Goal: Task Accomplishment & Management: Use online tool/utility

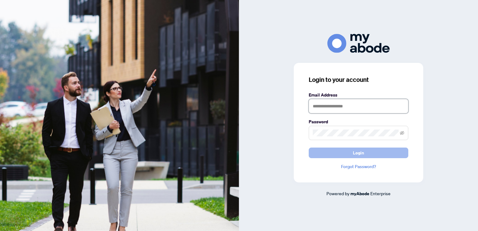
type input "**********"
click at [359, 152] on span "Login" at bounding box center [358, 153] width 11 height 10
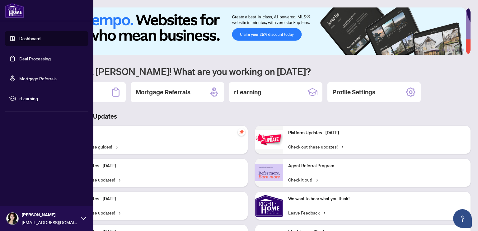
click at [31, 36] on link "Dashboard" at bounding box center [29, 39] width 21 height 6
click at [34, 36] on link "Dashboard" at bounding box center [29, 39] width 21 height 6
click at [26, 40] on link "Dashboard" at bounding box center [29, 39] width 21 height 6
click at [47, 60] on link "Deal Processing" at bounding box center [34, 59] width 31 height 6
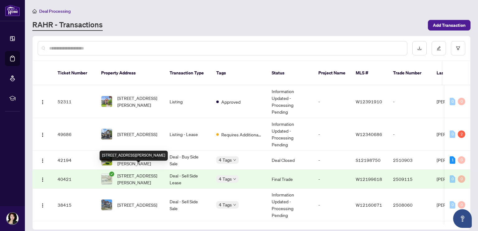
click at [145, 172] on span "[STREET_ADDRESS][PERSON_NAME]" at bounding box center [138, 179] width 42 height 14
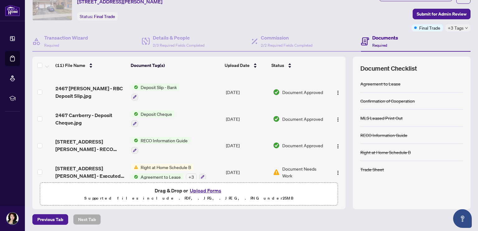
scroll to position [184, 0]
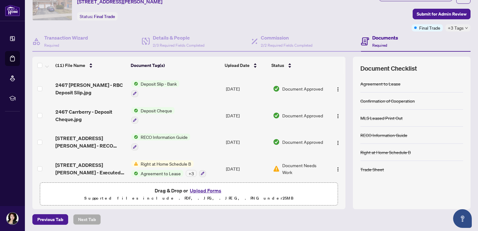
drag, startPoint x: 341, startPoint y: 144, endPoint x: 342, endPoint y: 160, distance: 16.2
click at [342, 160] on div "(11) File Name Document Tag(s) Upload Date Status [STREET_ADDRESS][PERSON_NAME]…" at bounding box center [251, 133] width 438 height 153
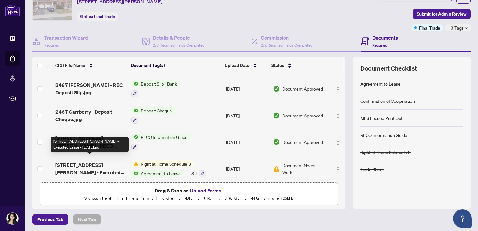
click at [105, 161] on span "[STREET_ADDRESS][PERSON_NAME] - Executed Lease - [DATE].pdf" at bounding box center [90, 168] width 71 height 15
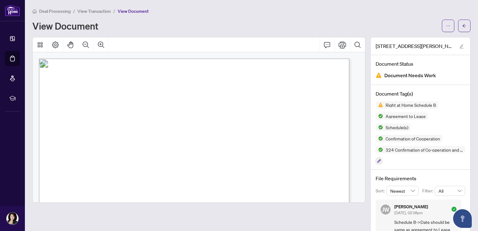
click at [197, 79] on span "Agreement to Lease" at bounding box center [163, 79] width 67 height 11
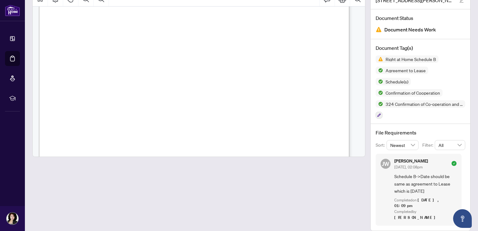
scroll to position [1759, 0]
